Goal: Information Seeking & Learning: Learn about a topic

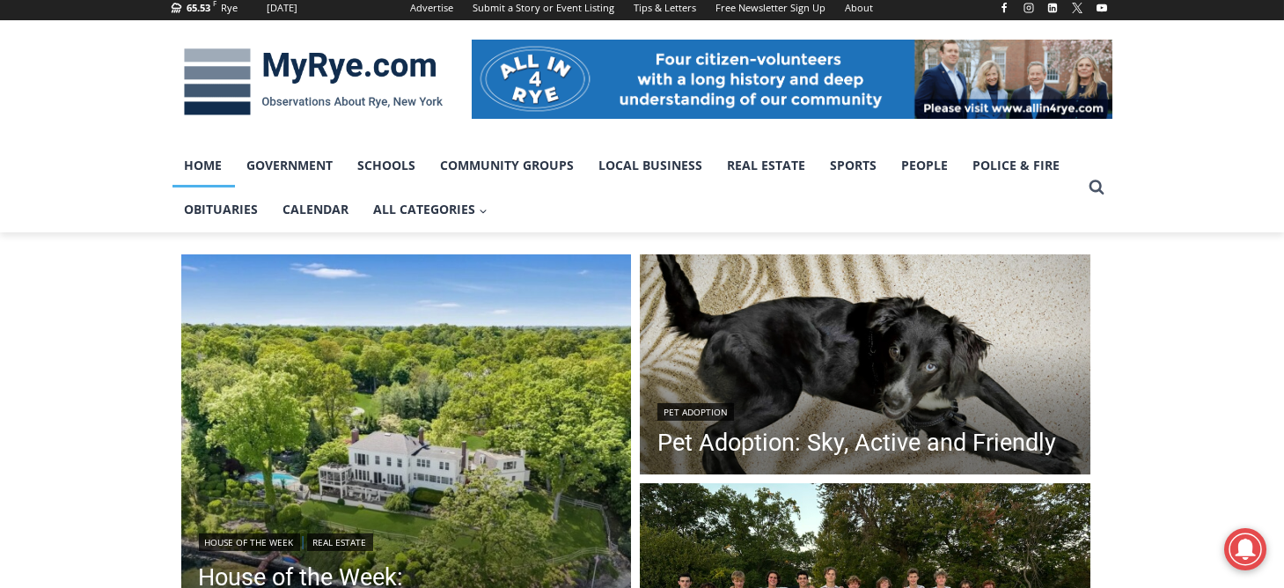
scroll to position [264, 0]
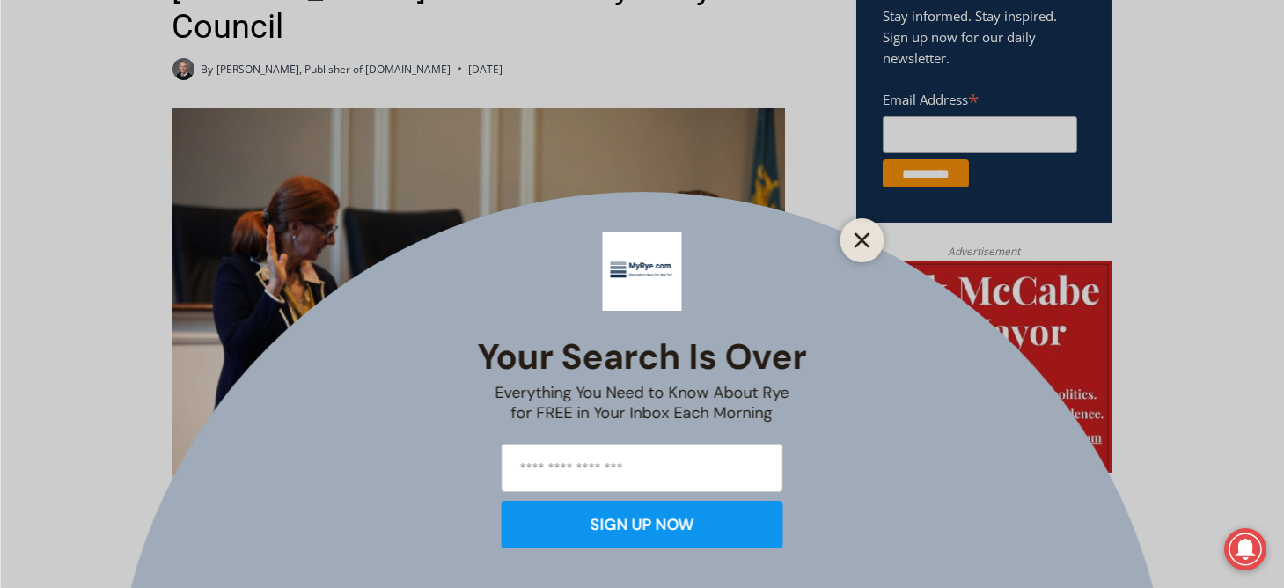
click at [858, 237] on line "Close" at bounding box center [861, 240] width 12 height 12
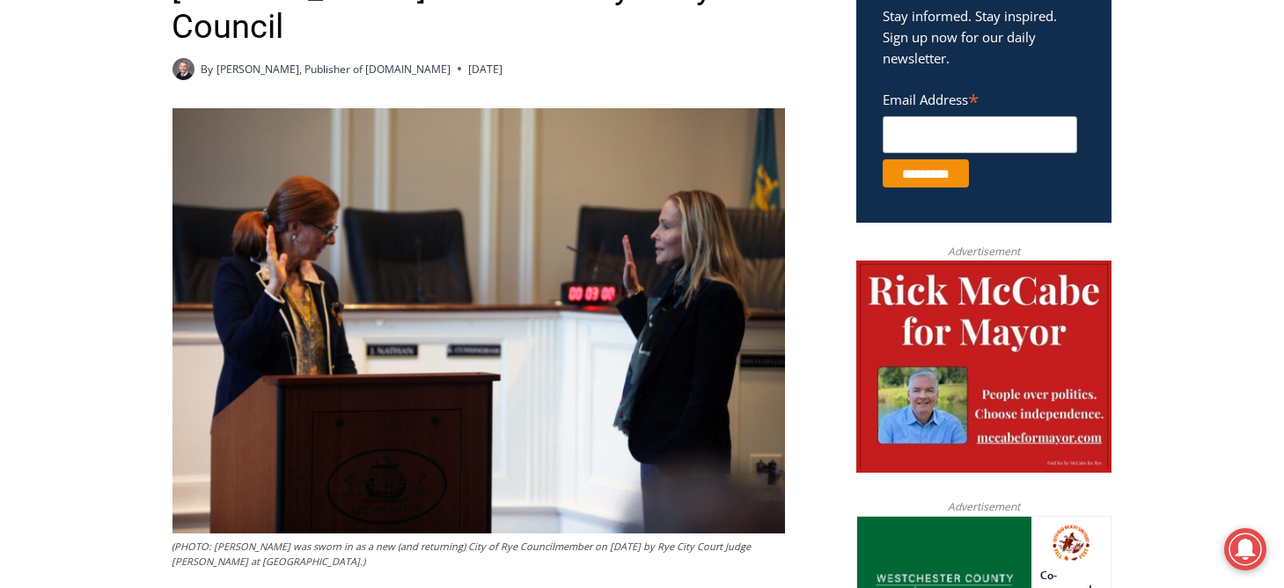
drag, startPoint x: 330, startPoint y: 528, endPoint x: 165, endPoint y: 515, distance: 166.0
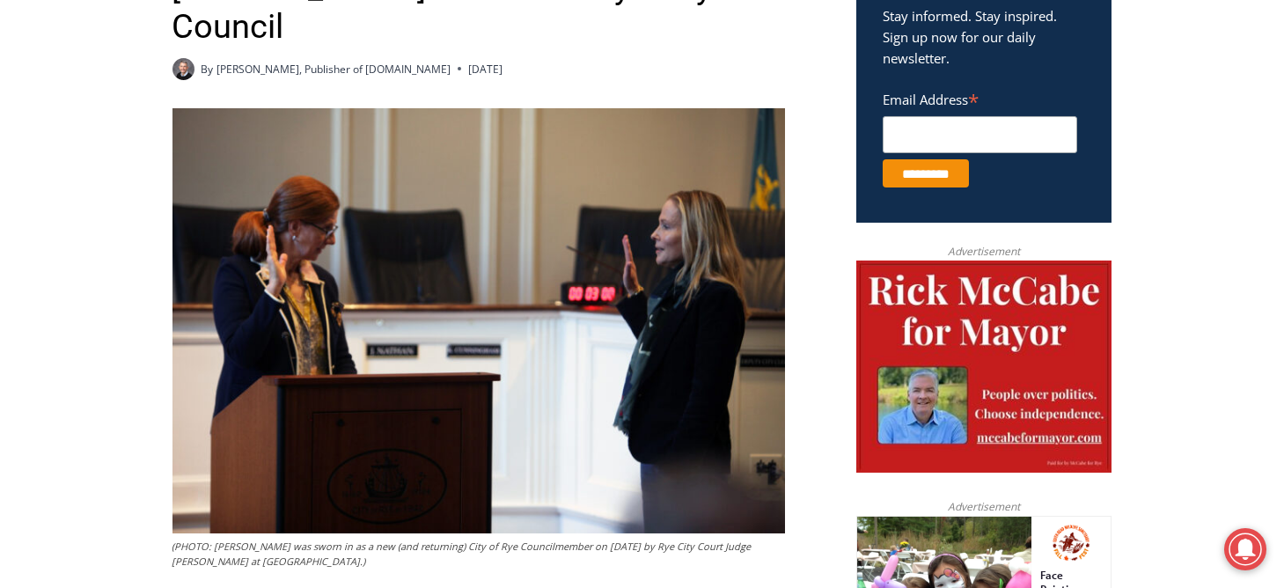
drag, startPoint x: 229, startPoint y: 497, endPoint x: 244, endPoint y: 513, distance: 21.8
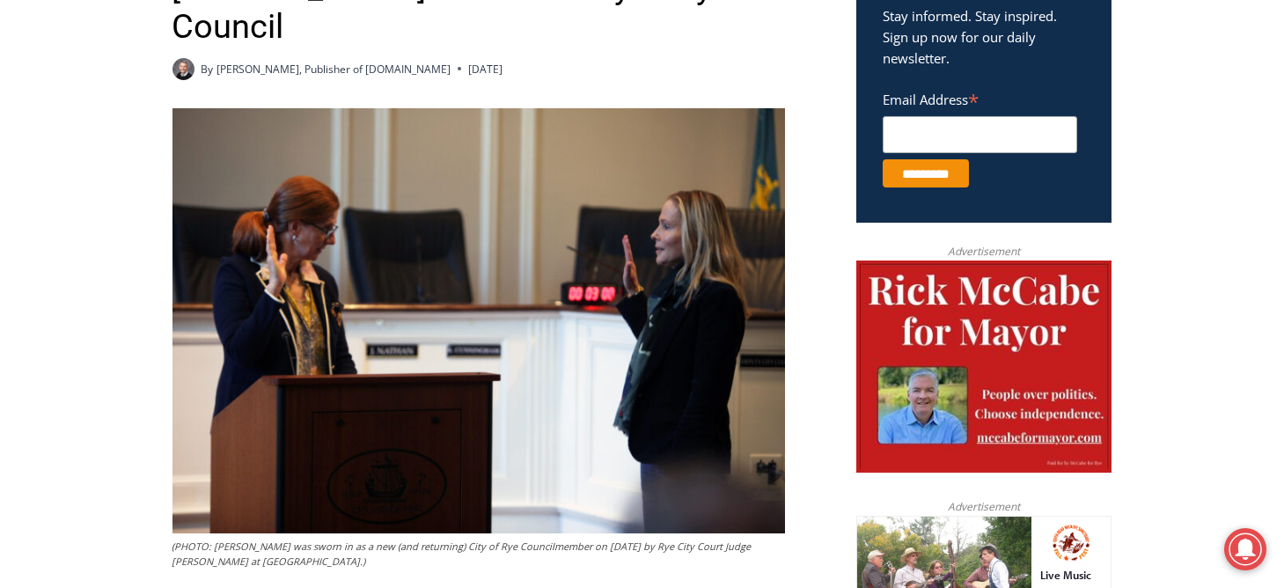
copy figcaption "(PHOTO: Sara Goddard was sworn in as a new (and returning) City of Rye Councilm…"
